Goal: Navigation & Orientation: Find specific page/section

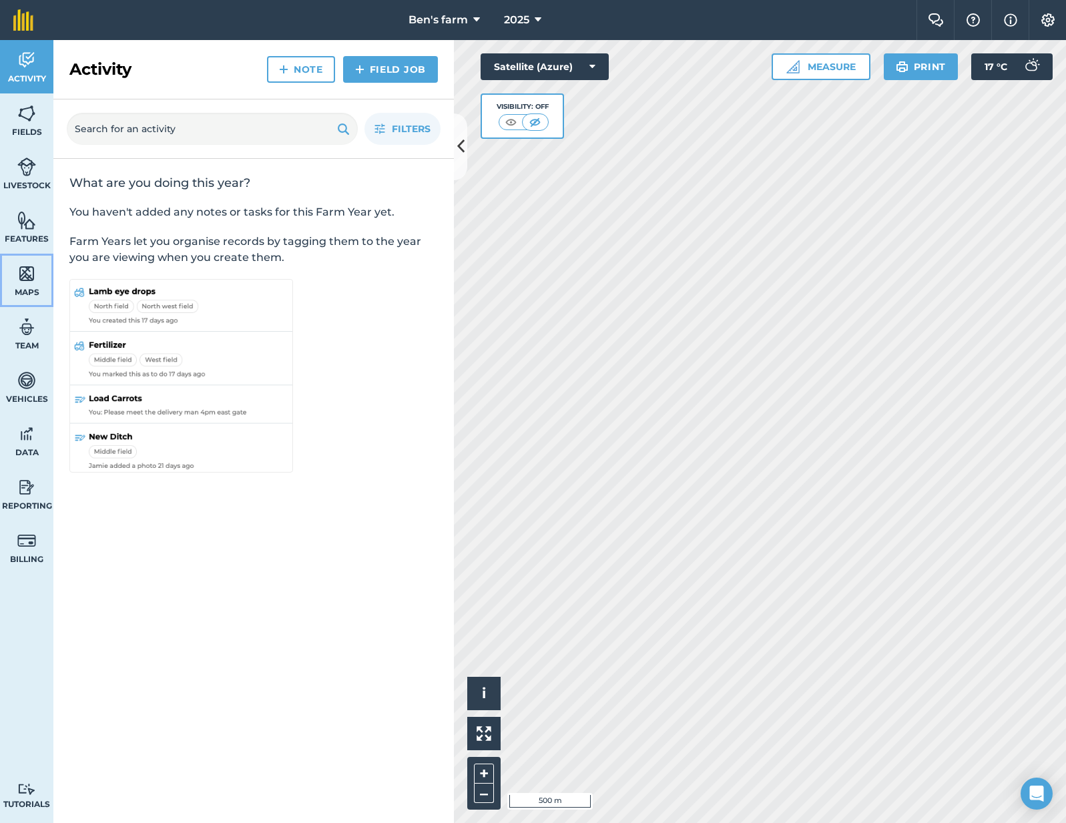
click at [27, 295] on span "Maps" at bounding box center [26, 292] width 53 height 11
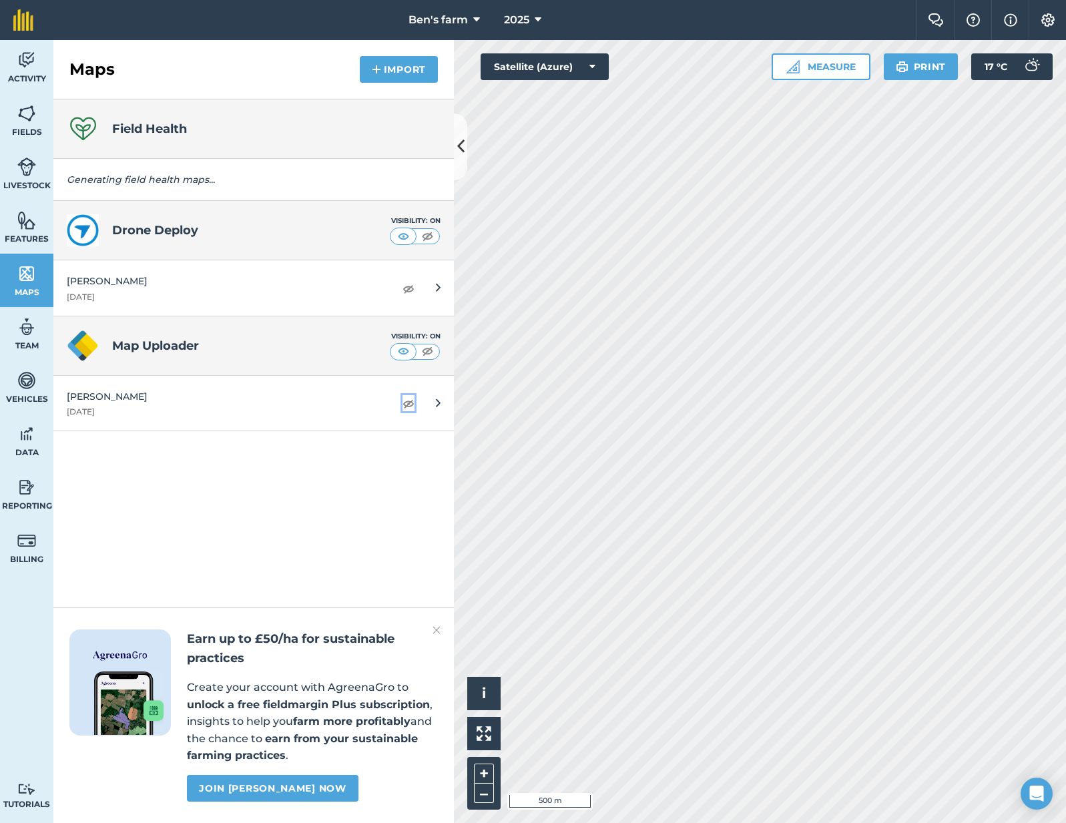
click at [408, 405] on img at bounding box center [408, 403] width 12 height 16
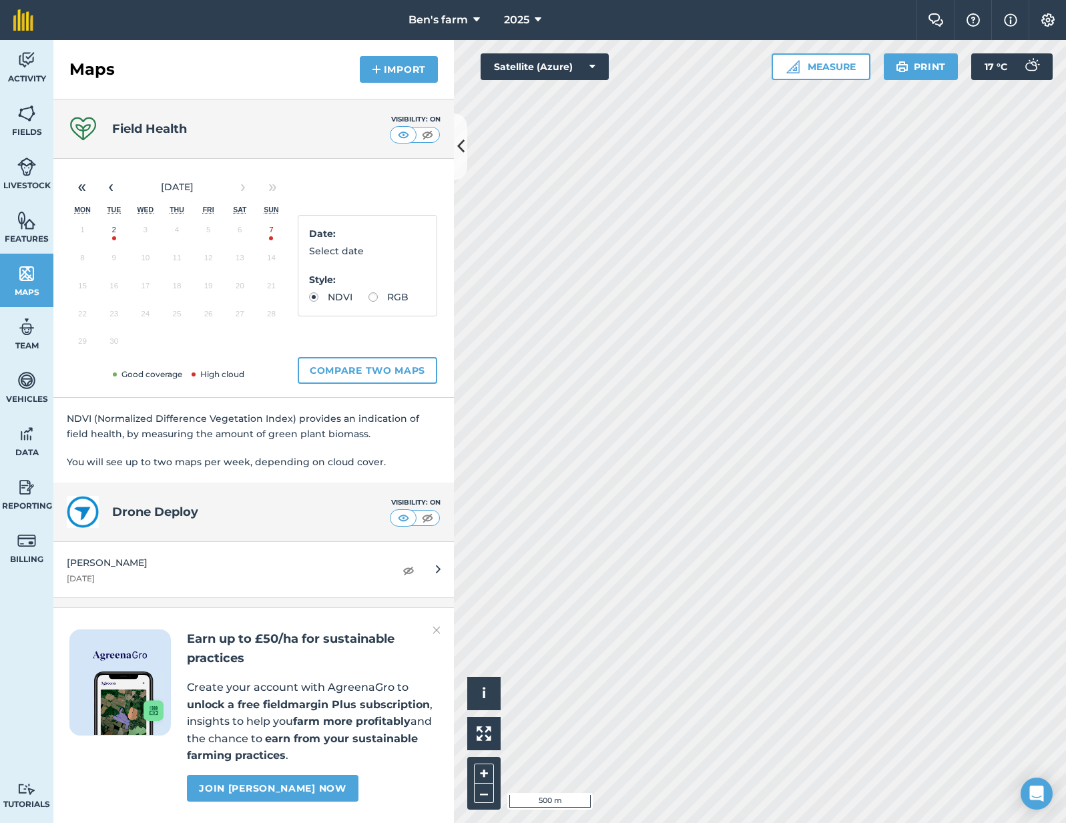
click at [436, 631] on img at bounding box center [436, 630] width 8 height 16
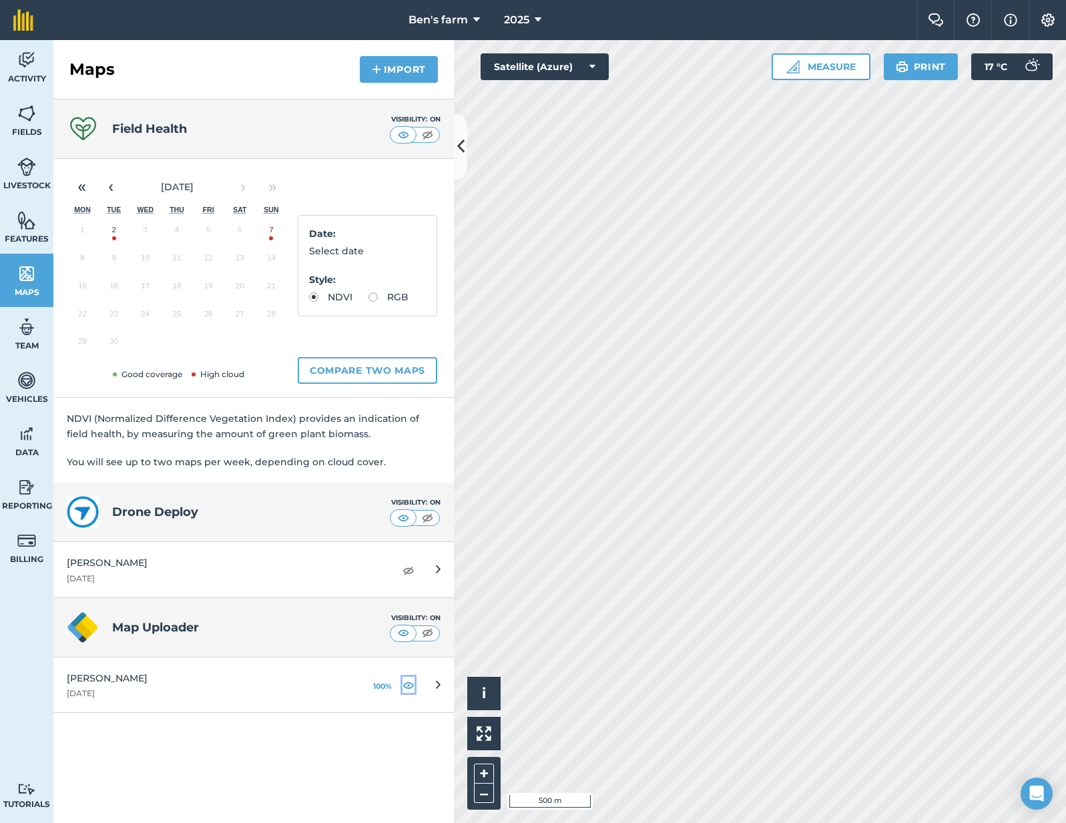
click at [407, 688] on img at bounding box center [408, 685] width 12 height 16
click at [411, 689] on img at bounding box center [408, 685] width 12 height 16
click at [383, 707] on link "[PERSON_NAME] [DATE] 100%" at bounding box center [253, 684] width 400 height 55
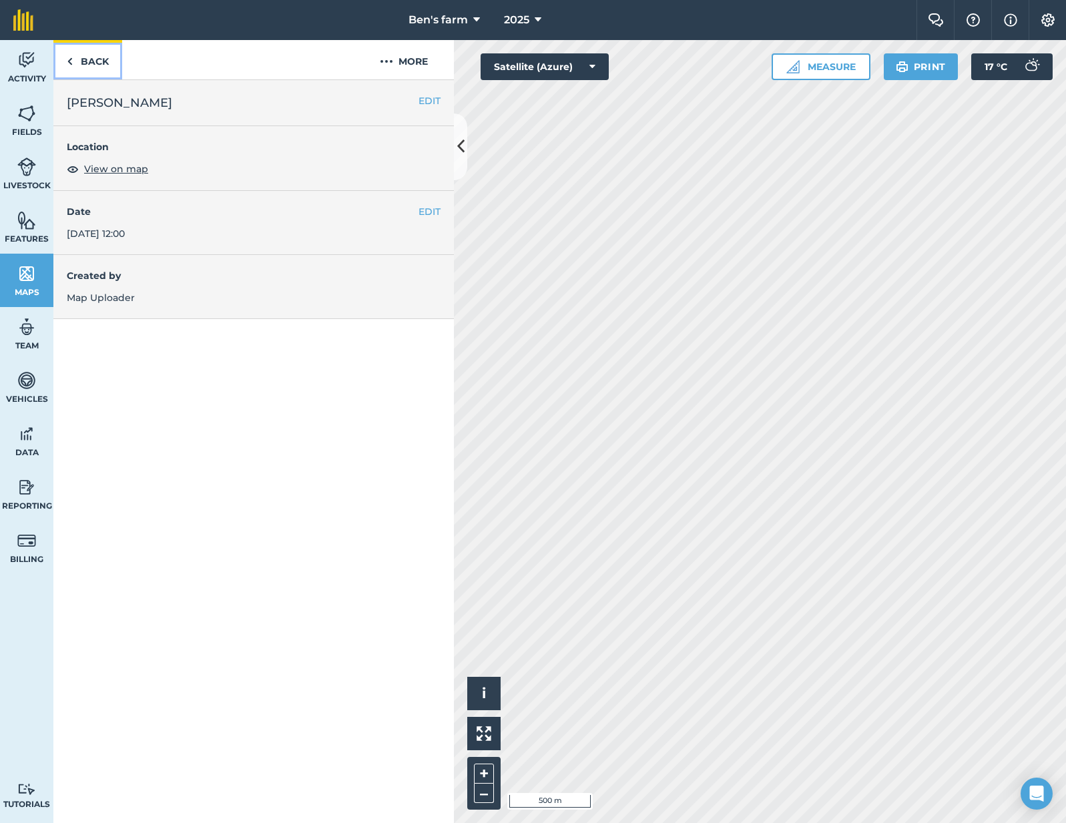
click at [85, 64] on link "Back" at bounding box center [87, 59] width 69 height 39
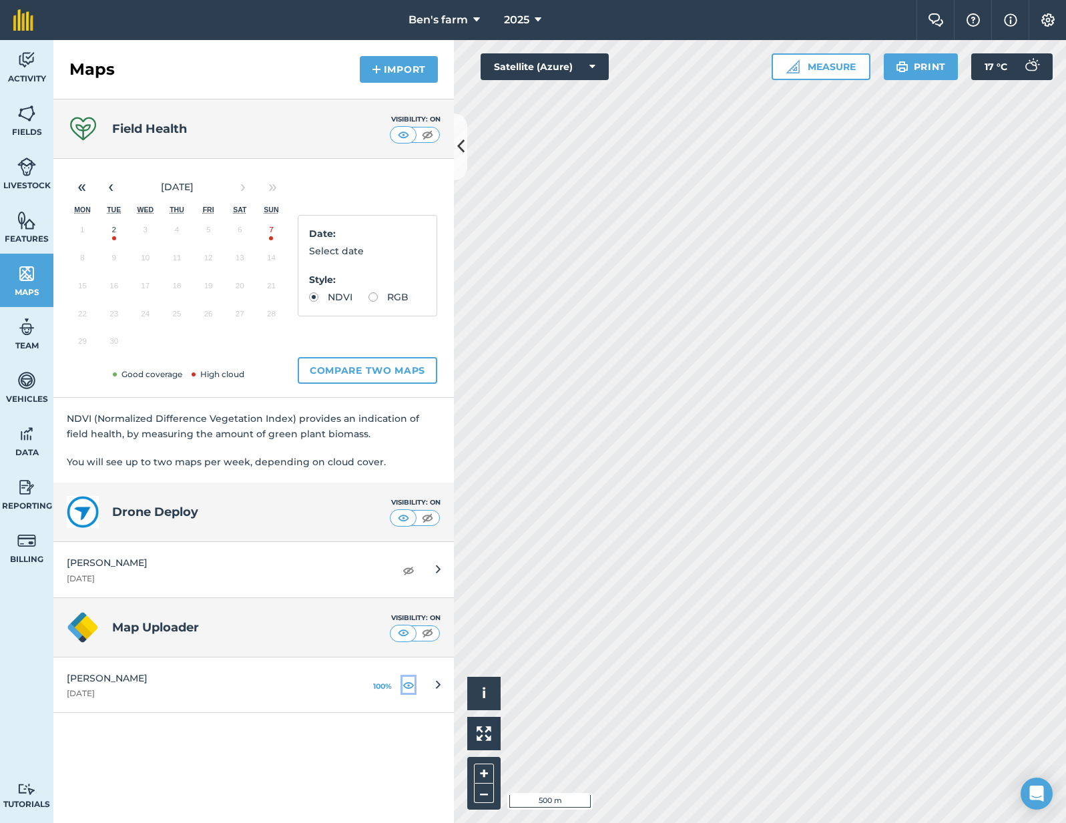
click at [410, 687] on img at bounding box center [408, 685] width 12 height 16
click at [407, 693] on div at bounding box center [408, 684] width 12 height 21
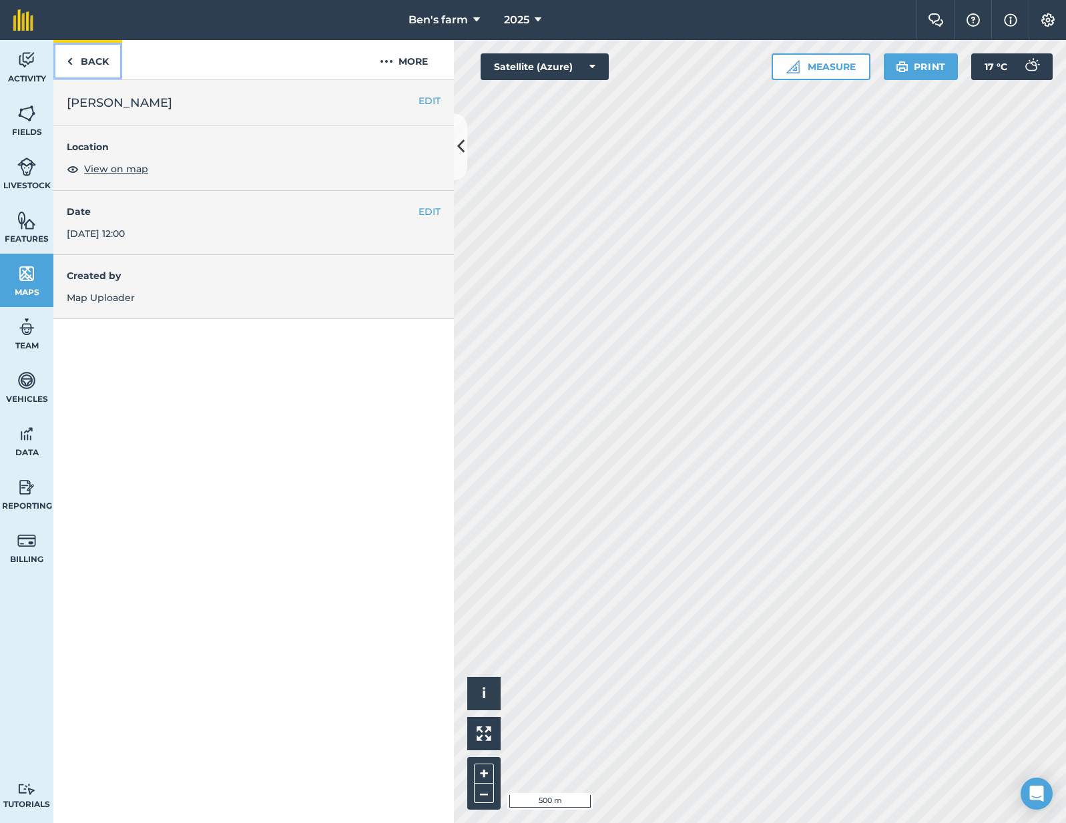
click at [85, 71] on link "Back" at bounding box center [87, 59] width 69 height 39
